Goal: Browse casually: Explore the website without a specific task or goal

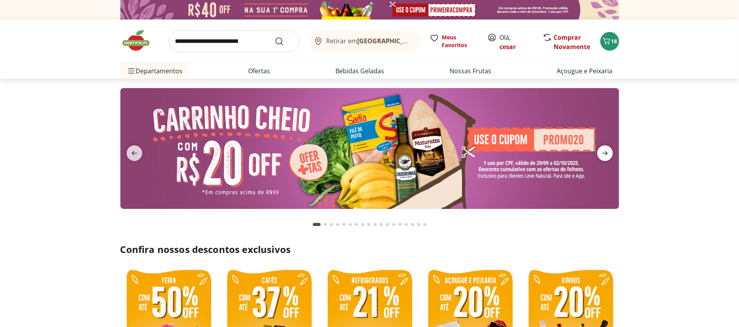
click at [605, 148] on icon "next" at bounding box center [604, 152] width 9 height 9
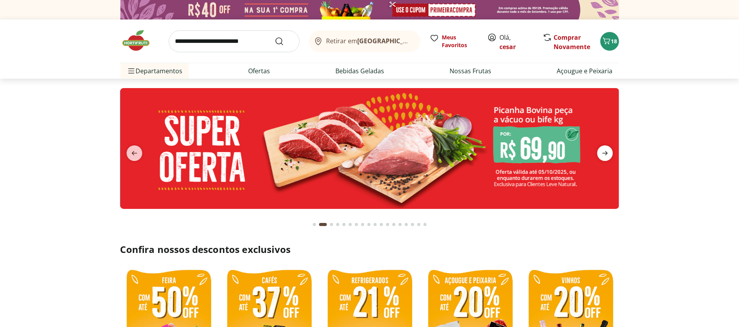
click at [605, 148] on icon "next" at bounding box center [604, 152] width 9 height 9
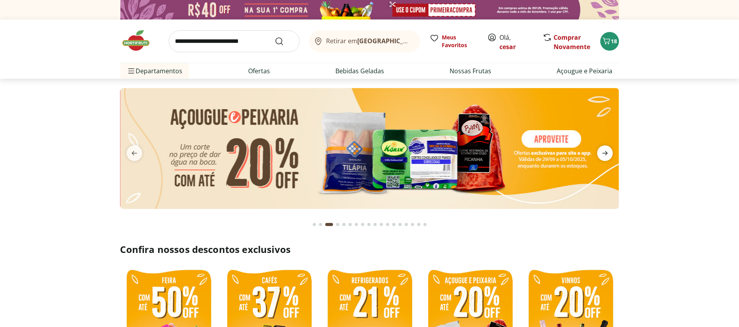
click at [605, 148] on icon "next" at bounding box center [604, 152] width 9 height 9
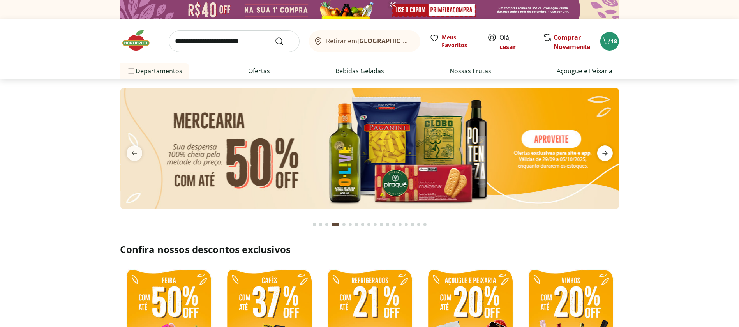
click at [605, 148] on icon "next" at bounding box center [604, 152] width 9 height 9
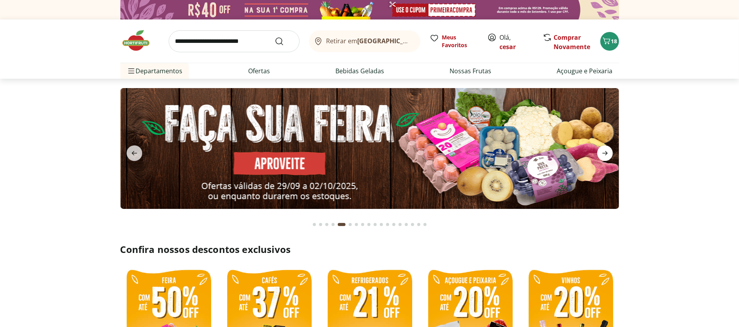
click at [605, 148] on icon "next" at bounding box center [604, 152] width 9 height 9
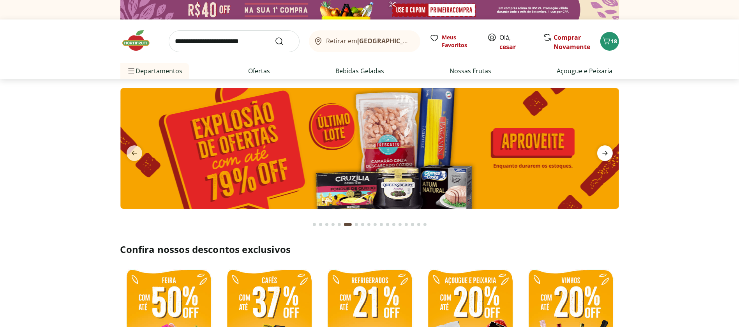
click at [605, 148] on icon "next" at bounding box center [604, 152] width 9 height 9
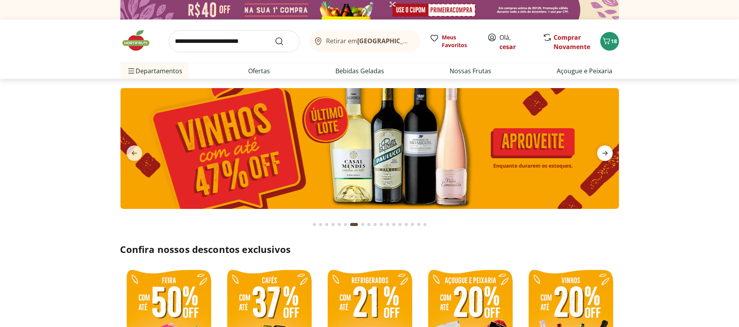
click at [605, 148] on icon "next" at bounding box center [604, 152] width 9 height 9
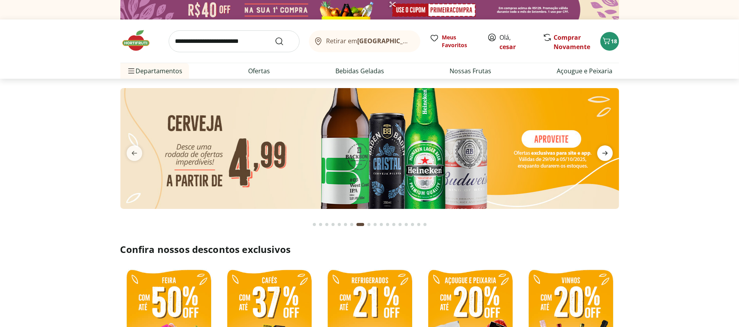
click at [605, 148] on icon "next" at bounding box center [604, 152] width 9 height 9
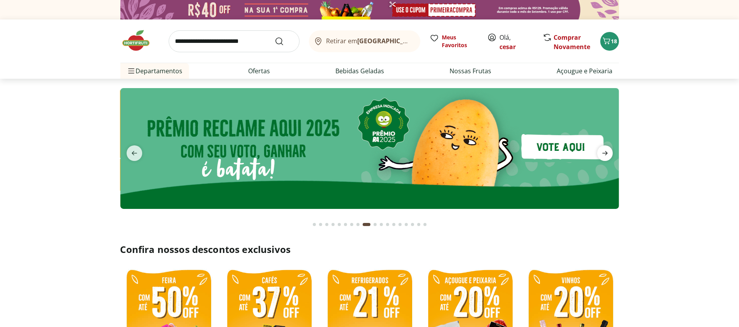
click at [605, 148] on icon "next" at bounding box center [604, 152] width 9 height 9
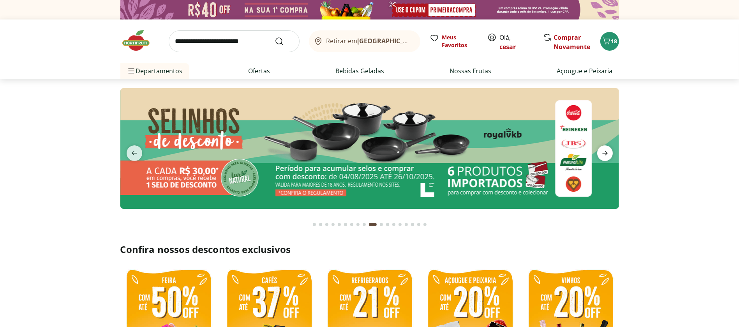
click at [605, 148] on icon "next" at bounding box center [604, 152] width 9 height 9
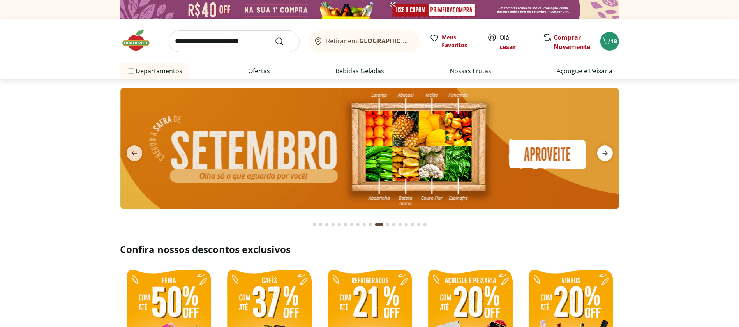
click at [605, 148] on icon "next" at bounding box center [604, 152] width 9 height 9
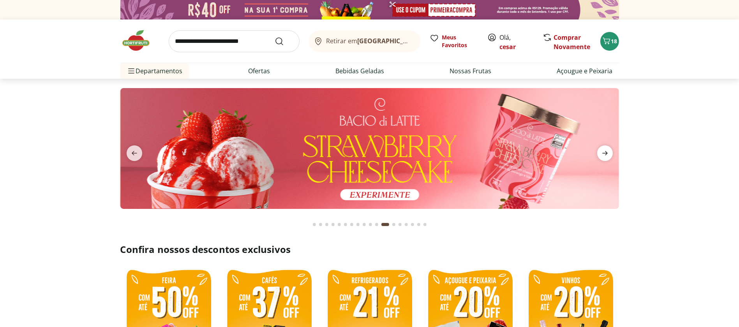
click at [605, 148] on icon "next" at bounding box center [604, 152] width 9 height 9
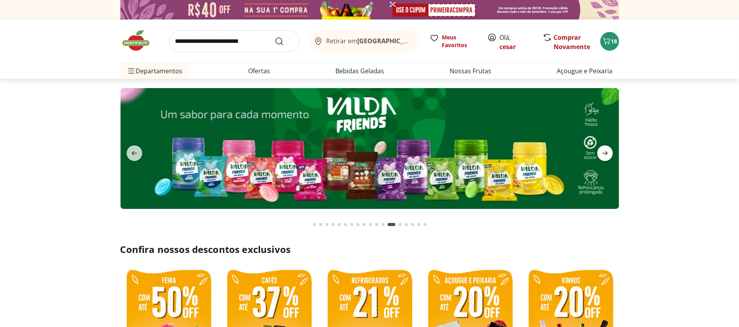
click at [605, 148] on icon "next" at bounding box center [604, 152] width 9 height 9
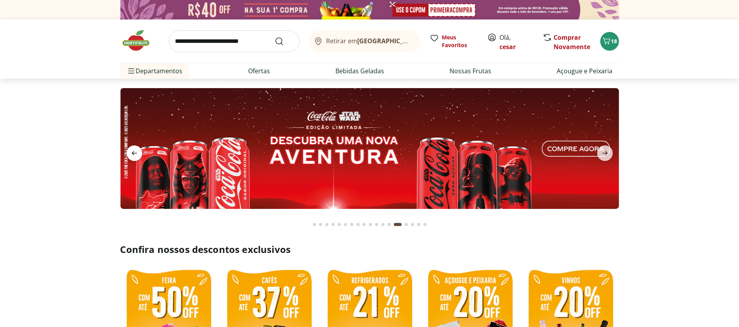
click at [132, 147] on span "previous" at bounding box center [135, 153] width 16 height 16
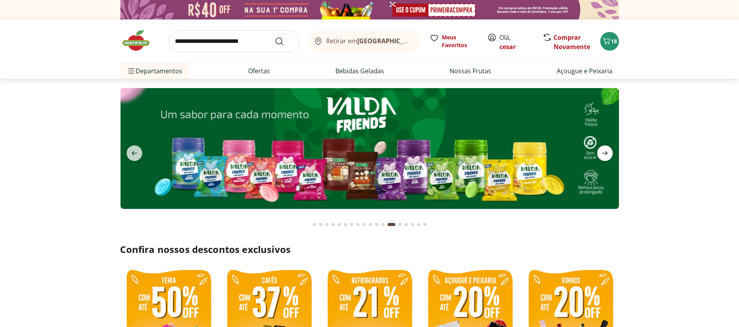
click at [607, 152] on icon "next" at bounding box center [604, 152] width 9 height 9
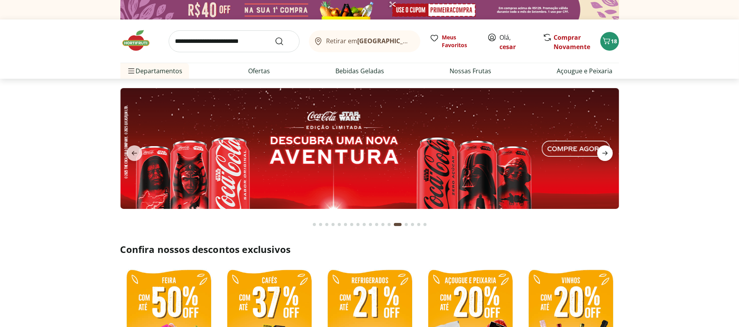
click at [607, 152] on icon "next" at bounding box center [604, 152] width 9 height 9
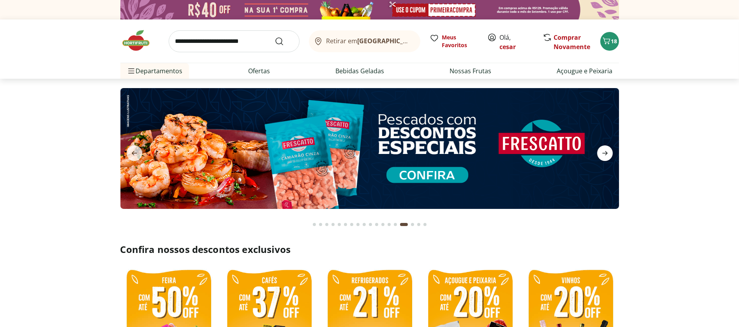
click at [607, 152] on icon "next" at bounding box center [604, 152] width 9 height 9
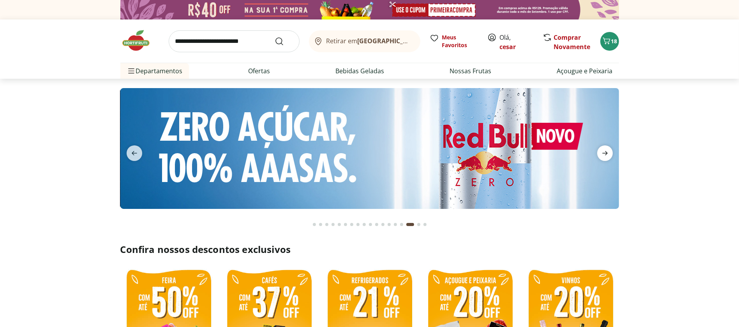
click at [607, 152] on icon "next" at bounding box center [604, 152] width 9 height 9
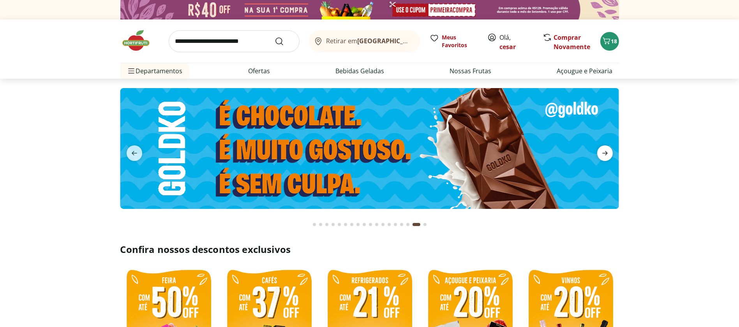
click at [607, 152] on icon "next" at bounding box center [604, 152] width 9 height 9
